Goal: Find specific page/section: Find specific page/section

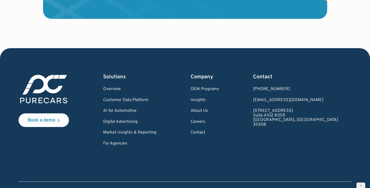
scroll to position [1582, 0]
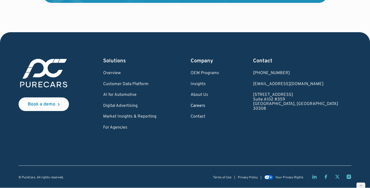
click at [219, 106] on link "Careers" at bounding box center [205, 105] width 28 height 5
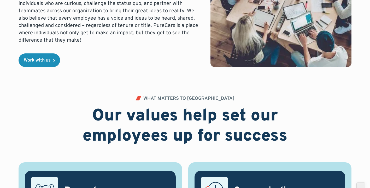
scroll to position [159, 0]
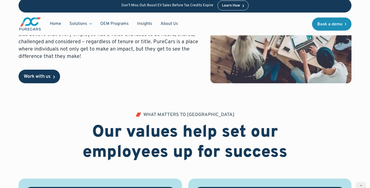
click at [39, 75] on div "Work with us" at bounding box center [37, 76] width 27 height 5
